Goal: Information Seeking & Learning: Learn about a topic

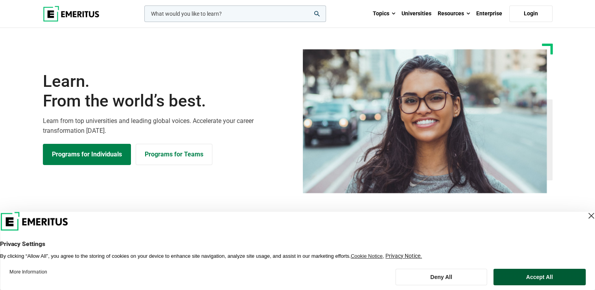
click at [556, 274] on button "Accept All" at bounding box center [539, 277] width 92 height 17
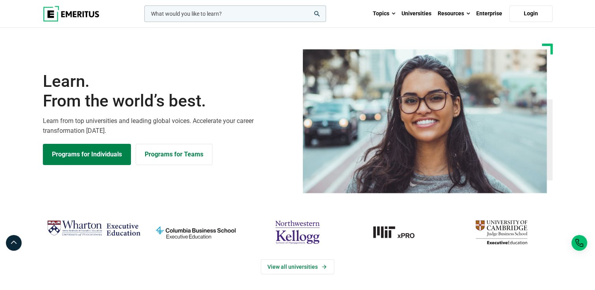
click at [245, 179] on div "Learn. From the world’s best. Learn from top universities and leading global vo…" at bounding box center [297, 119] width 519 height 150
click at [105, 154] on link "Programs for Individuals" at bounding box center [87, 154] width 88 height 21
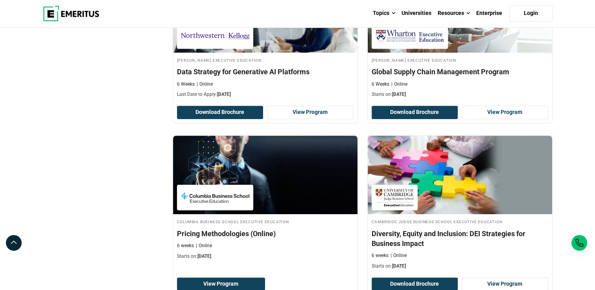
scroll to position [677, 0]
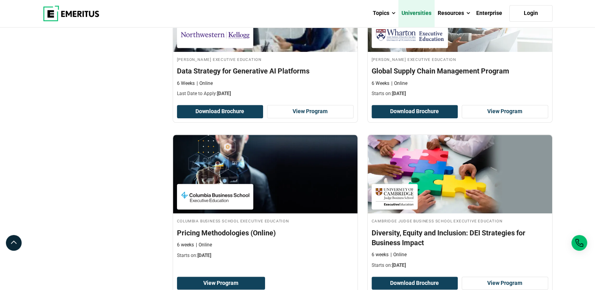
click at [418, 13] on link "Universities" at bounding box center [417, 14] width 36 height 28
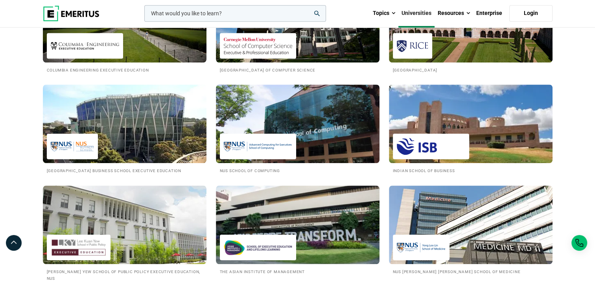
scroll to position [720, 0]
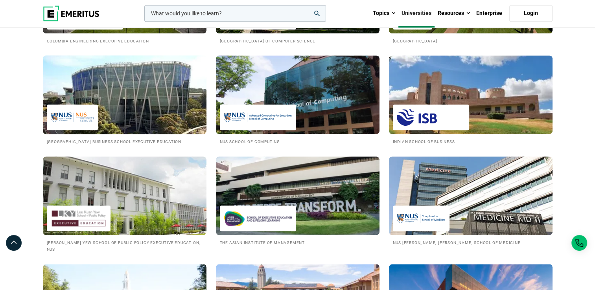
click at [119, 118] on img at bounding box center [125, 95] width 180 height 87
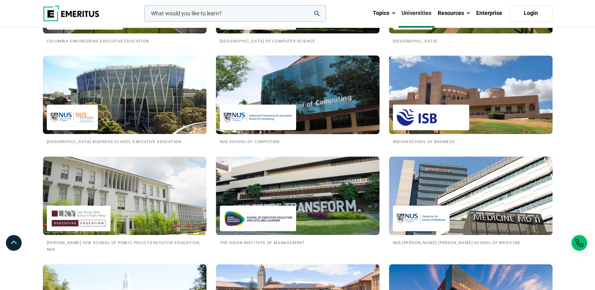
click at [301, 96] on img at bounding box center [298, 95] width 180 height 87
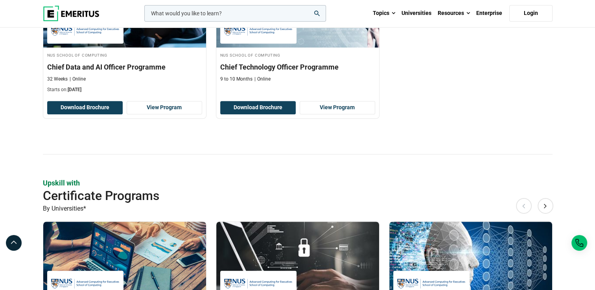
scroll to position [309, 0]
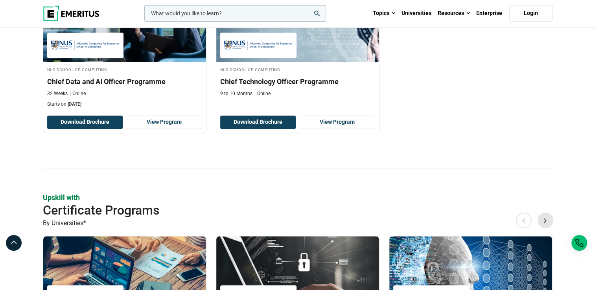
click at [547, 221] on button "Next" at bounding box center [546, 221] width 16 height 16
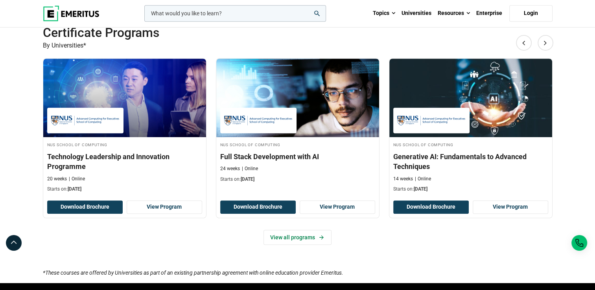
scroll to position [486, 0]
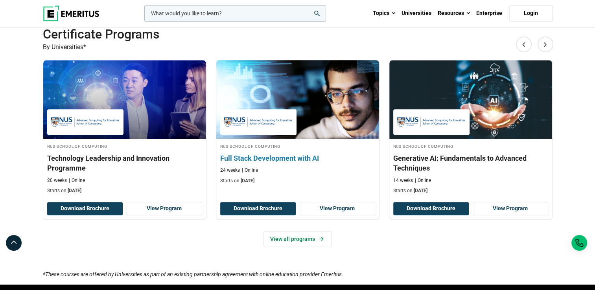
click at [318, 158] on h3 "Full Stack Development with AI" at bounding box center [297, 158] width 155 height 10
